Goal: Obtain resource: Obtain resource

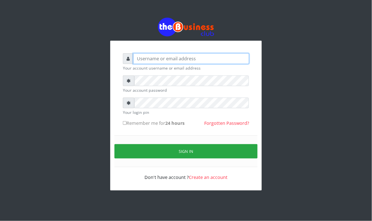
type input "Mavincio"
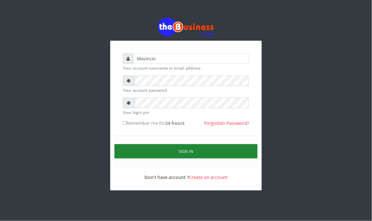
click at [183, 152] on button "Sign in" at bounding box center [186, 151] width 143 height 14
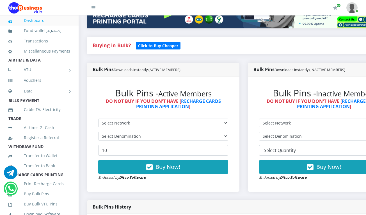
scroll to position [165, 0]
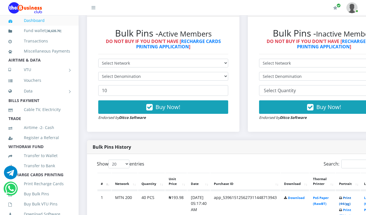
click at [351, 197] on link "Print (44/pg)" at bounding box center [345, 200] width 12 height 10
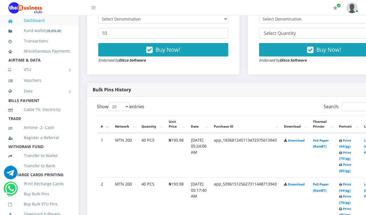
scroll to position [224, 0]
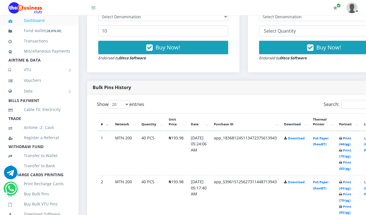
click at [350, 138] on link "Print (44/pg)" at bounding box center [345, 141] width 12 height 10
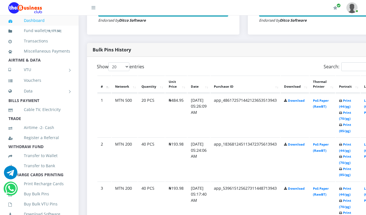
scroll to position [224, 0]
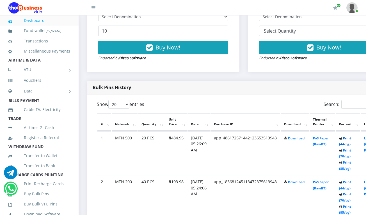
click at [351, 137] on link "Print (44/pg)" at bounding box center [345, 141] width 12 height 10
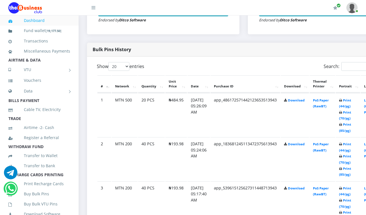
scroll to position [224, 0]
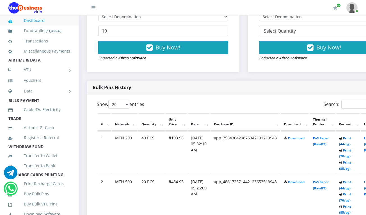
click at [350, 139] on link "Print (44/pg)" at bounding box center [345, 141] width 12 height 10
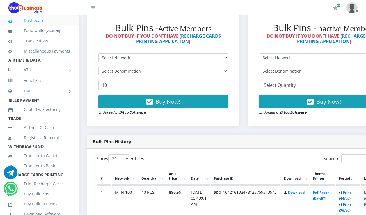
scroll to position [185, 0]
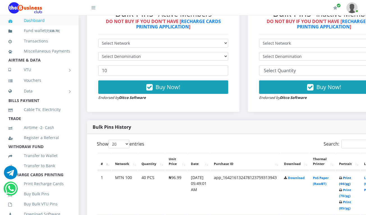
click at [351, 178] on link "Print (44/pg)" at bounding box center [345, 181] width 12 height 10
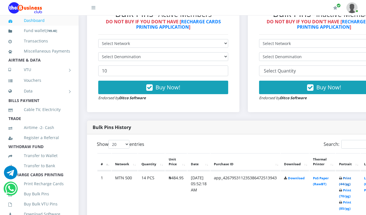
click at [351, 179] on link "Print (44/pg)" at bounding box center [345, 181] width 12 height 10
